Goal: Task Accomplishment & Management: Manage account settings

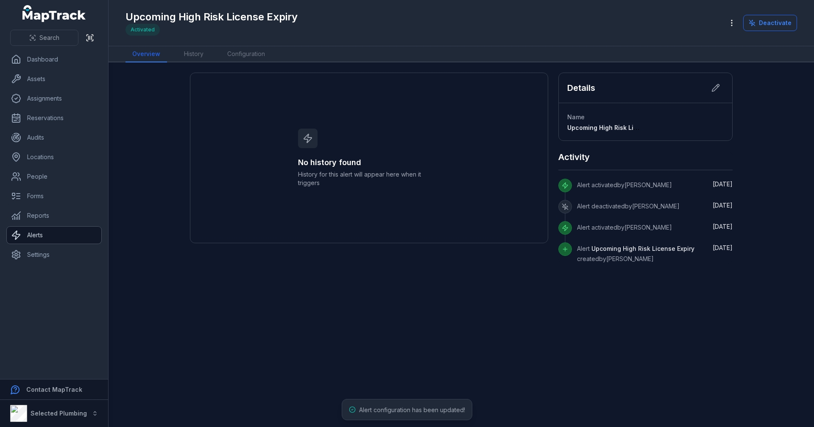
click at [51, 233] on link "Alerts" at bounding box center [54, 234] width 95 height 17
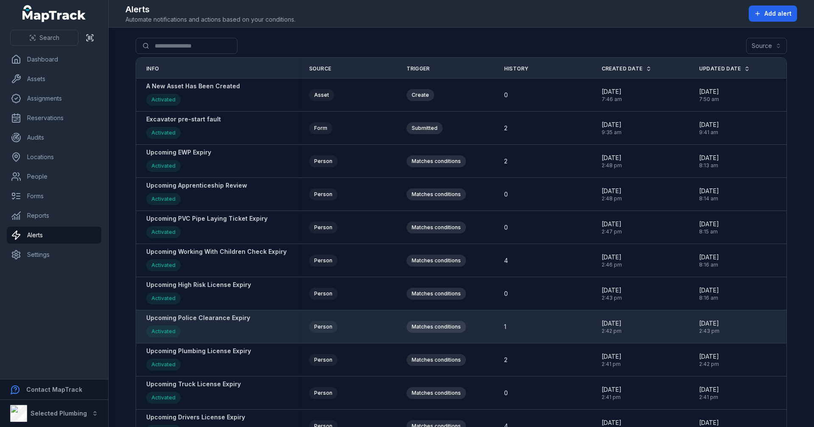
click at [222, 319] on strong "Upcoming Police Clearance Expiry" at bounding box center [198, 317] width 104 height 8
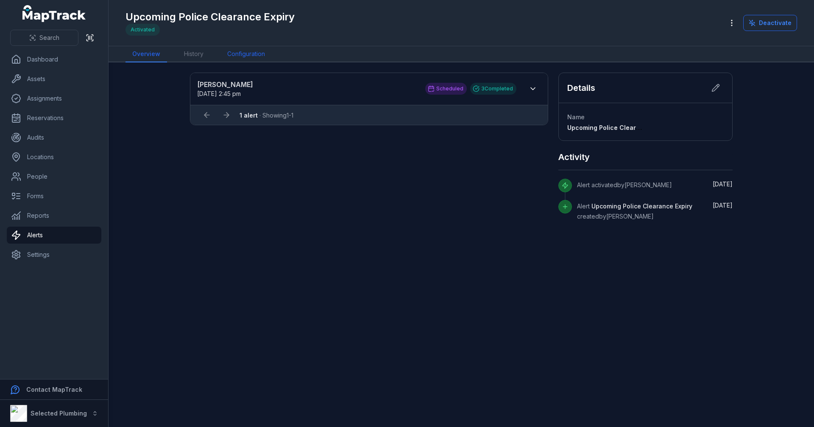
click at [255, 55] on link "Configuration" at bounding box center [246, 54] width 51 height 16
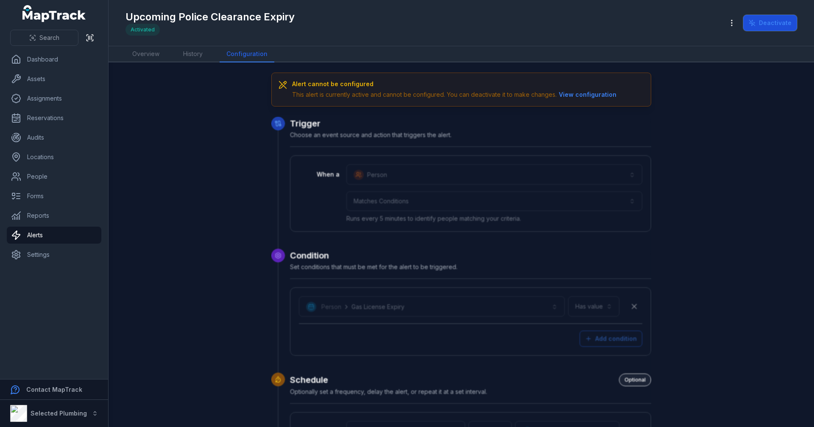
click at [778, 24] on button "Deactivate" at bounding box center [771, 23] width 54 height 16
